Goal: Task Accomplishment & Management: Manage account settings

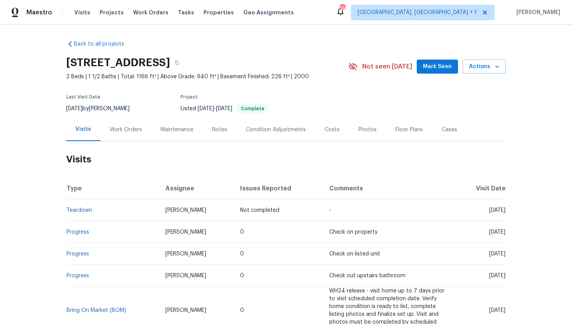
scroll to position [18, 0]
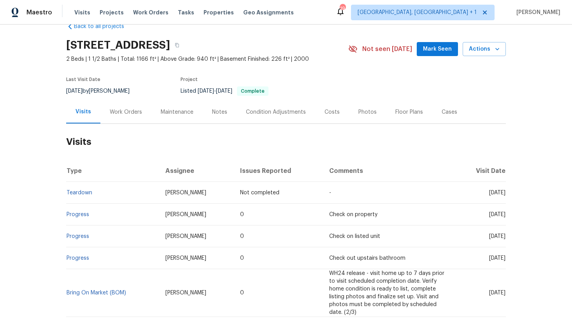
click at [127, 113] on div "Work Orders" at bounding box center [126, 112] width 32 height 8
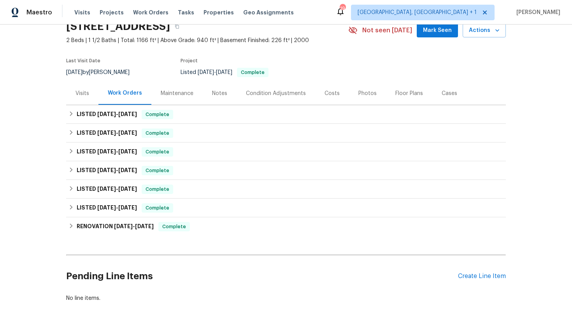
scroll to position [55, 0]
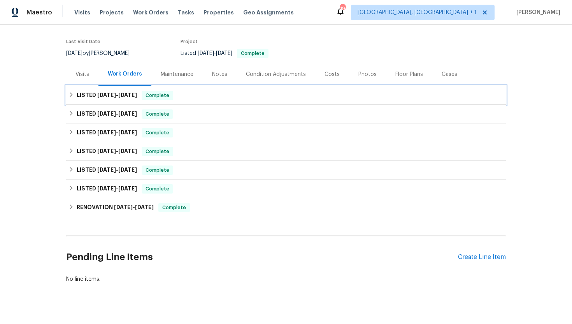
click at [153, 98] on span "Complete" at bounding box center [157, 95] width 30 height 8
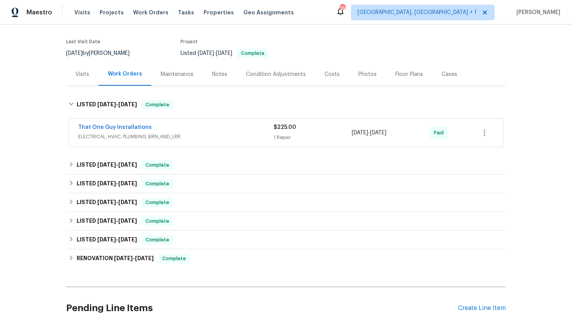
click at [191, 144] on div "That One Guy Installations ELECTRICAL, HVAC, PLUMBING, BRN_AND_LRR $225.00 1 Re…" at bounding box center [286, 133] width 434 height 28
click at [206, 131] on div "That One Guy Installations" at bounding box center [175, 127] width 195 height 9
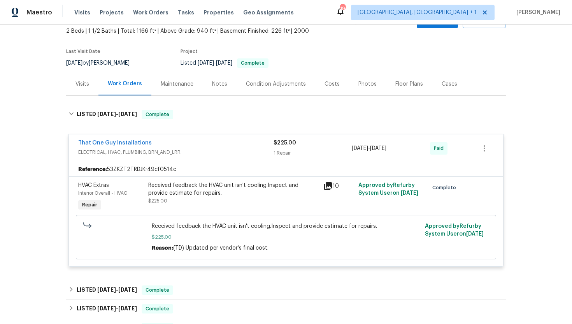
scroll to position [4, 0]
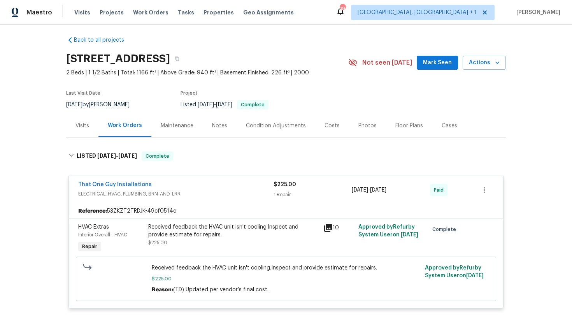
click at [87, 124] on div "Visits" at bounding box center [83, 126] width 14 height 8
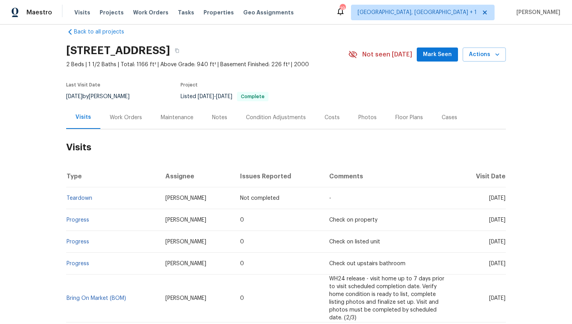
scroll to position [29, 0]
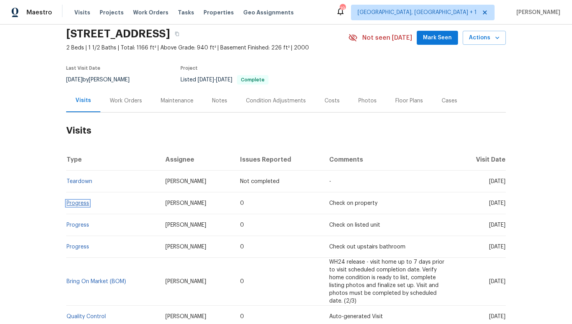
click at [81, 205] on link "Progress" at bounding box center [78, 202] width 23 height 5
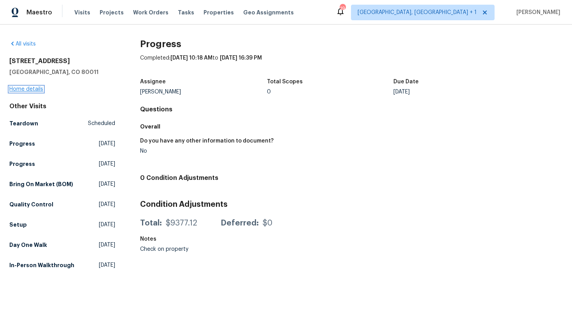
click at [33, 89] on link "Home details" at bounding box center [26, 88] width 34 height 5
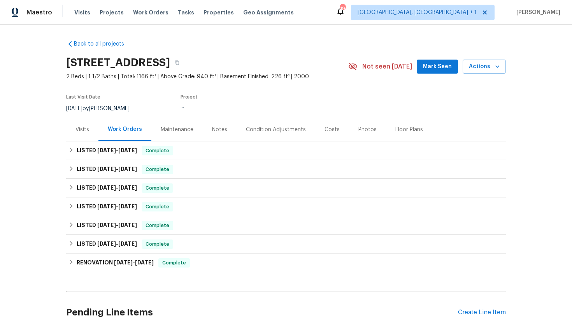
click at [87, 126] on div "Visits" at bounding box center [83, 130] width 14 height 8
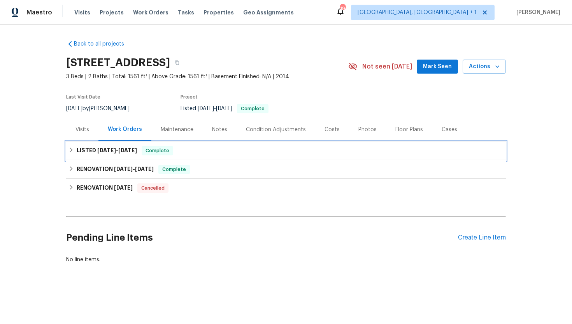
click at [138, 155] on div "LISTED [DATE] - [DATE] Complete" at bounding box center [286, 150] width 435 height 9
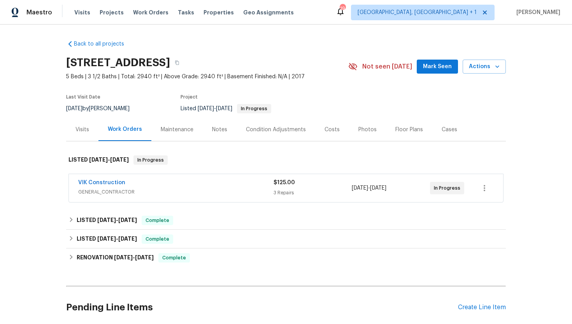
click at [153, 189] on span "GENERAL_CONTRACTOR" at bounding box center [175, 192] width 195 height 8
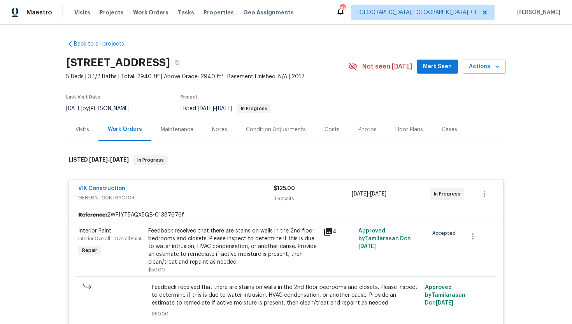
click at [76, 121] on div "Visits" at bounding box center [82, 129] width 32 height 23
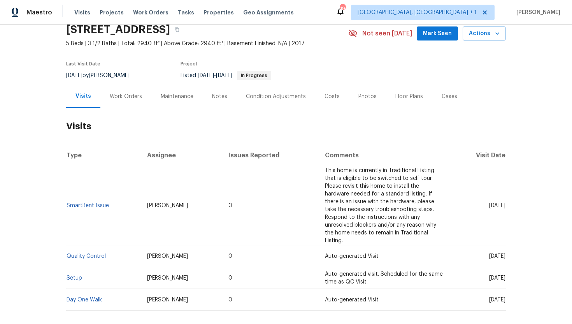
scroll to position [65, 0]
